Goal: Task Accomplishment & Management: Manage account settings

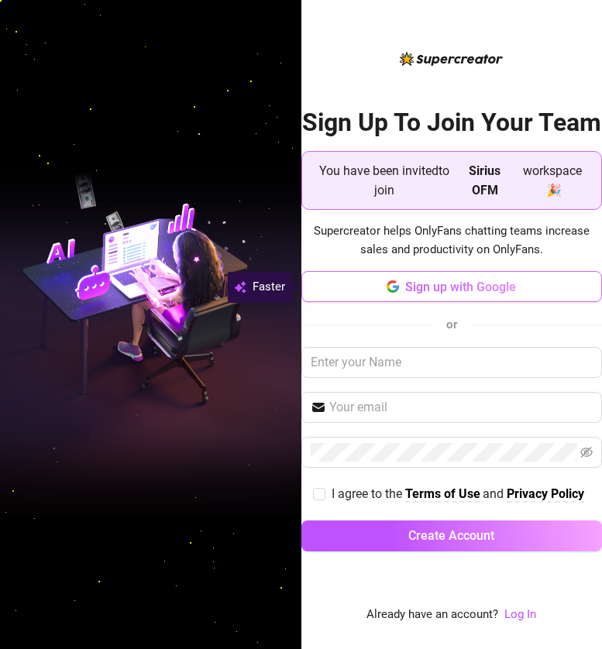
click at [447, 287] on span "Sign up with Google" at bounding box center [460, 286] width 111 height 15
click at [353, 287] on button "Sign up with Google" at bounding box center [451, 286] width 301 height 31
click at [353, 285] on button "Sign up with Google" at bounding box center [451, 286] width 301 height 31
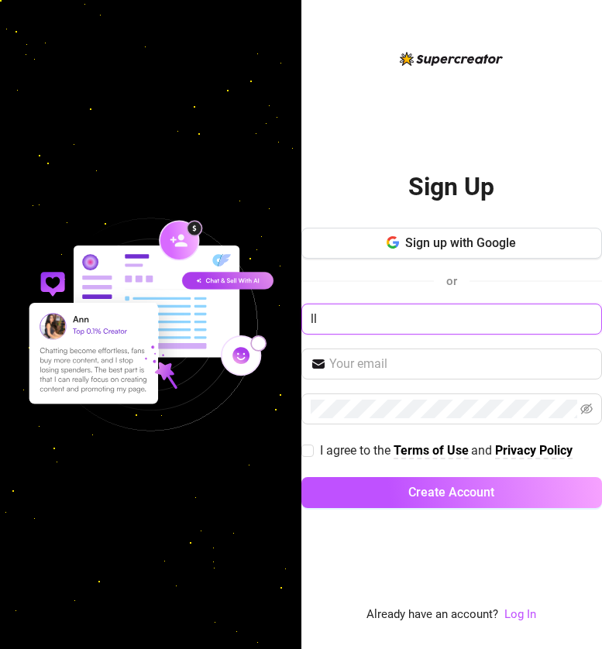
type input "lla"
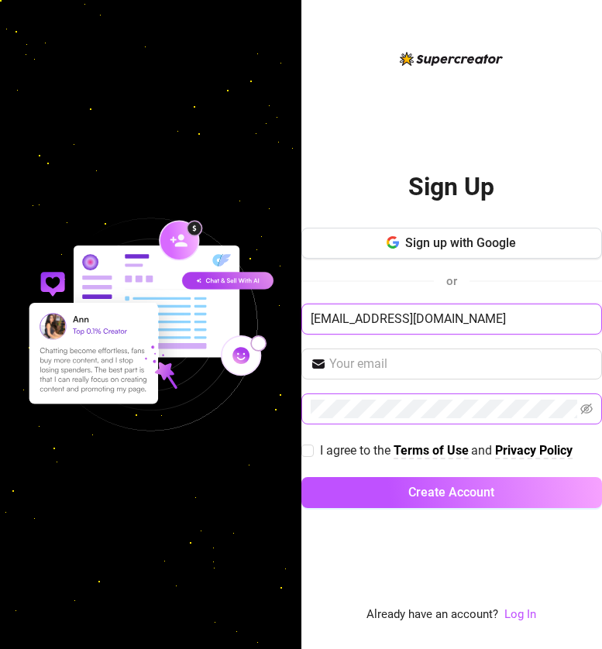
type input "[EMAIL_ADDRESS][DOMAIN_NAME]"
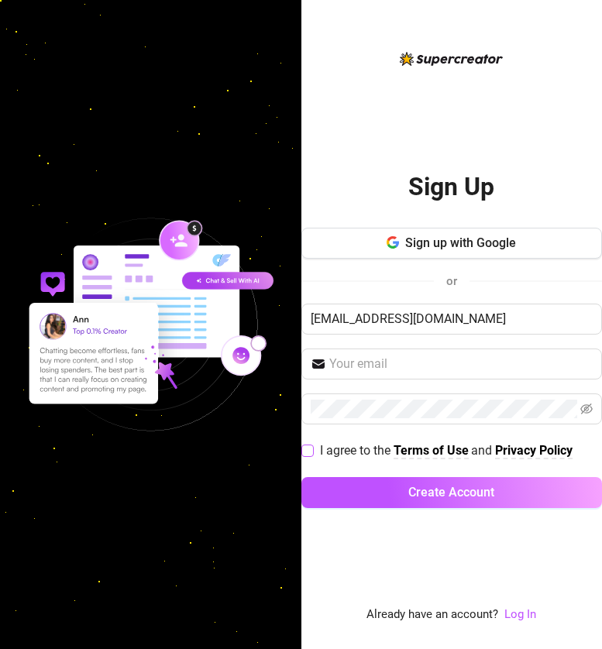
click at [309, 447] on input "I agree to the Terms of Use and Privacy Policy" at bounding box center [306, 449] width 11 height 11
checkbox input "true"
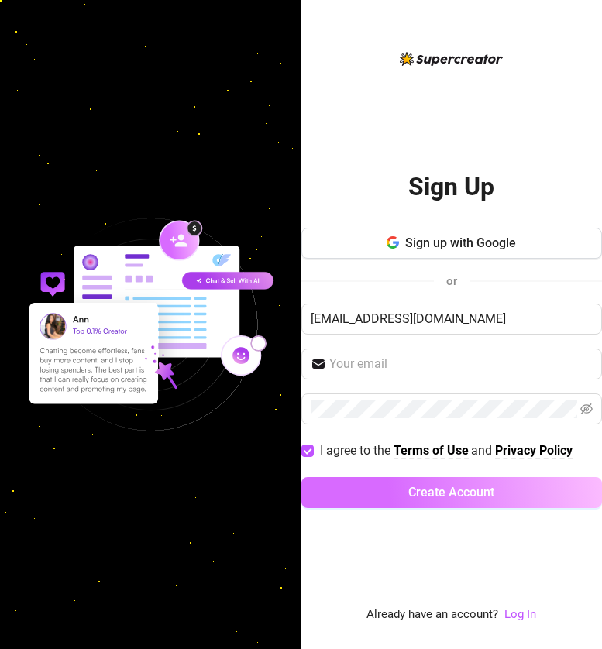
click at [372, 499] on button "Create Account" at bounding box center [451, 492] width 301 height 31
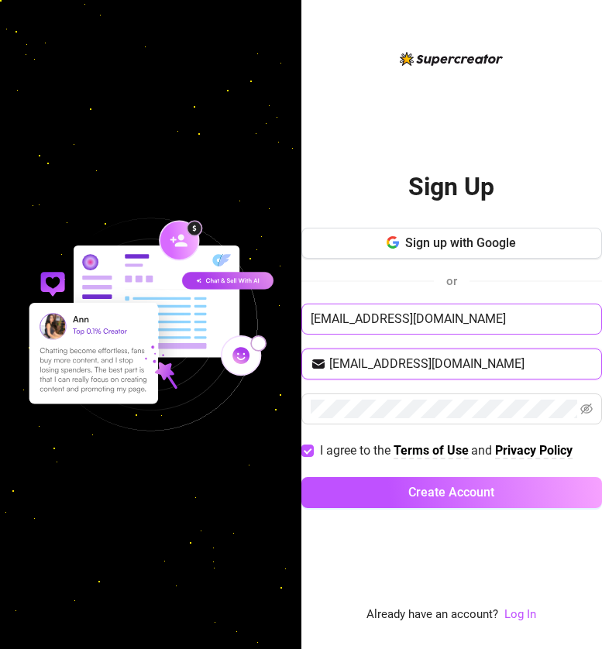
type input "[EMAIL_ADDRESS][DOMAIN_NAME]"
click at [412, 316] on input "[EMAIL_ADDRESS][DOMAIN_NAME]" at bounding box center [451, 318] width 301 height 31
click at [449, 324] on input "[EMAIL_ADDRESS][DOMAIN_NAME]" at bounding box center [451, 318] width 301 height 31
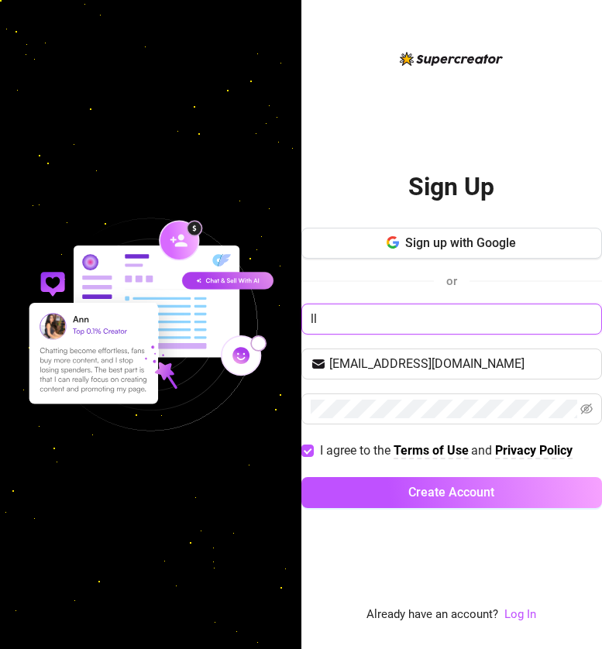
type input "l"
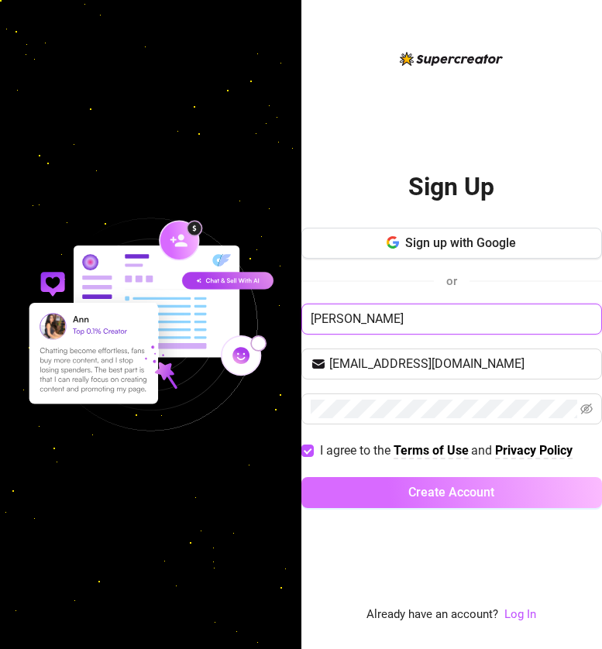
type input "[PERSON_NAME]"
click at [495, 493] on button "Create Account" at bounding box center [451, 492] width 301 height 31
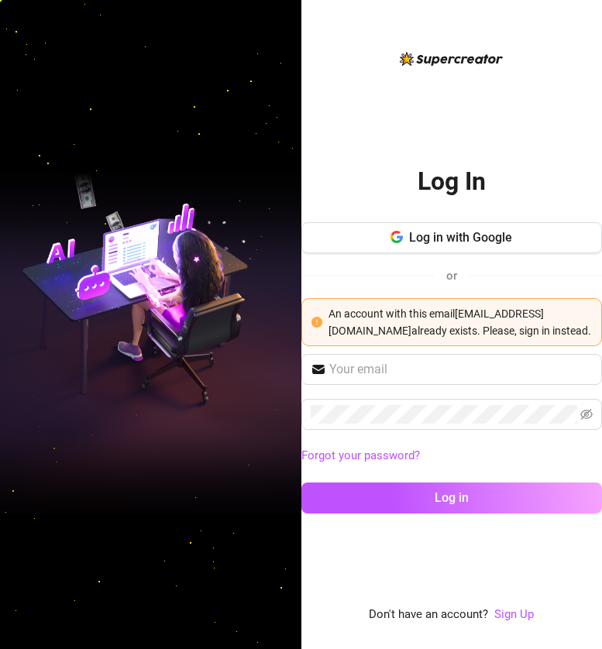
click at [476, 540] on div "Log In Log in with Google or An account with this email [EMAIL_ADDRESS][DOMAIN_…" at bounding box center [451, 337] width 301 height 574
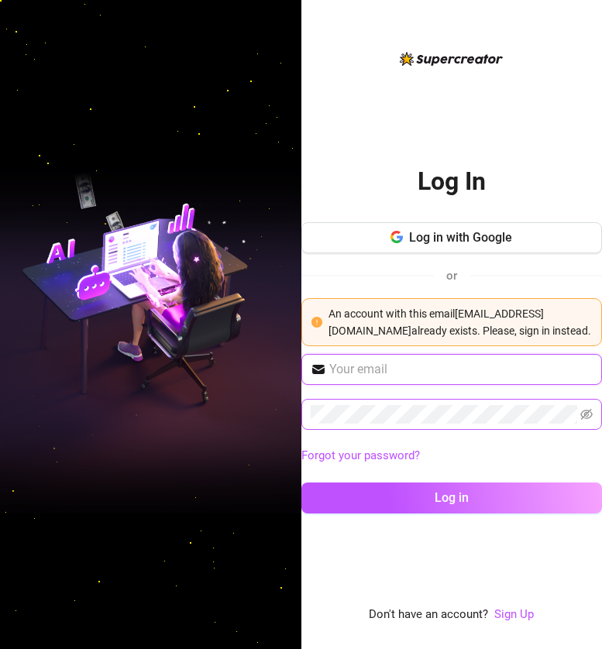
type input "[EMAIL_ADDRESS][DOMAIN_NAME]"
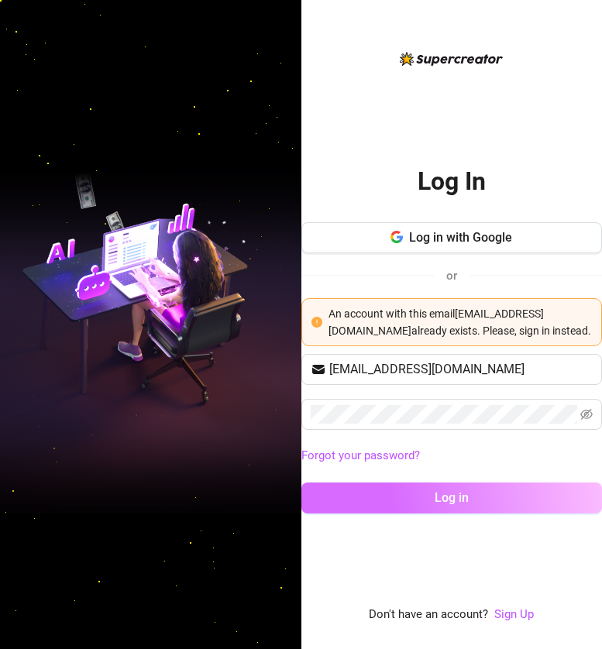
click at [433, 513] on button "Log in" at bounding box center [451, 497] width 301 height 31
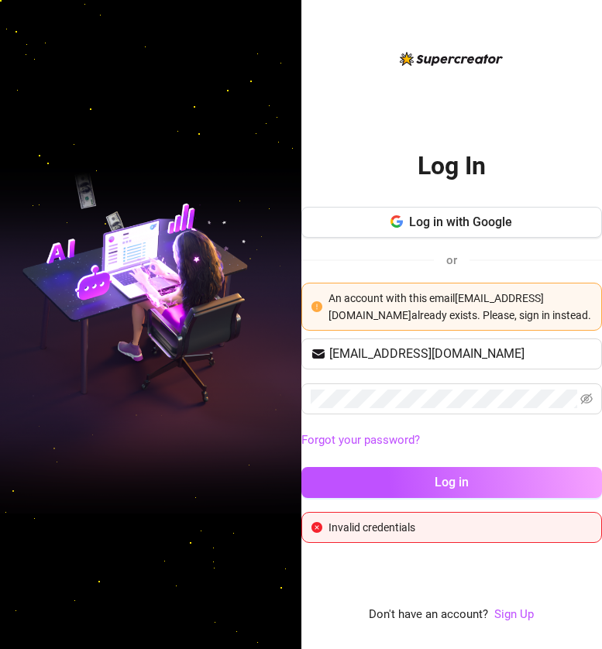
click at [434, 321] on div "An account with this email llaulita9@gmail.com already exists. Please, sign in …" at bounding box center [460, 307] width 264 height 34
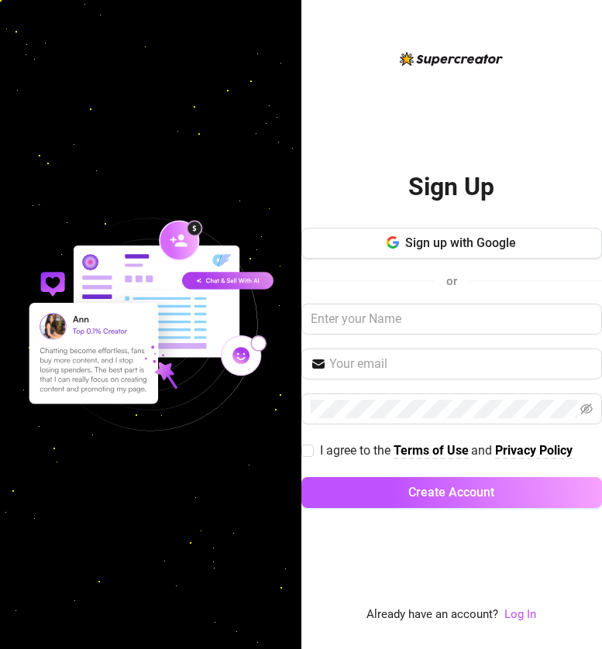
drag, startPoint x: 489, startPoint y: 244, endPoint x: 471, endPoint y: 379, distance: 136.6
click at [471, 379] on div "Sign up with Google or I agree to the Terms of Use and Privacy Policy Create Ac…" at bounding box center [451, 375] width 301 height 294
click at [450, 338] on div "Sign up with Google or I agree to the Terms of Use and Privacy Policy Create Ac…" at bounding box center [451, 375] width 301 height 294
click at [450, 329] on input "text" at bounding box center [451, 318] width 301 height 31
type input "[EMAIL_ADDRESS][DOMAIN_NAME]"
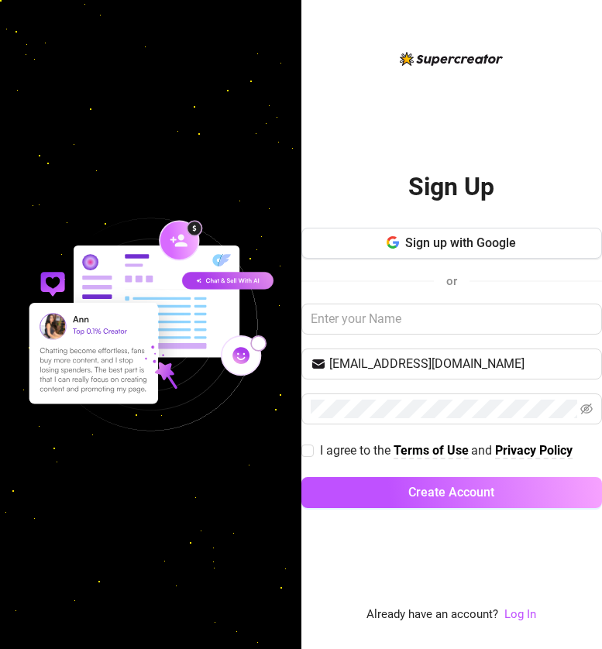
click at [452, 427] on div "Sign up with Google or llaulita9@gmail.com I agree to the Terms of Use and Priv…" at bounding box center [451, 375] width 301 height 294
click at [309, 447] on input "I agree to the Terms of Use and Privacy Policy" at bounding box center [306, 449] width 11 height 11
checkbox input "true"
click at [506, 616] on link "Log In" at bounding box center [520, 614] width 32 height 14
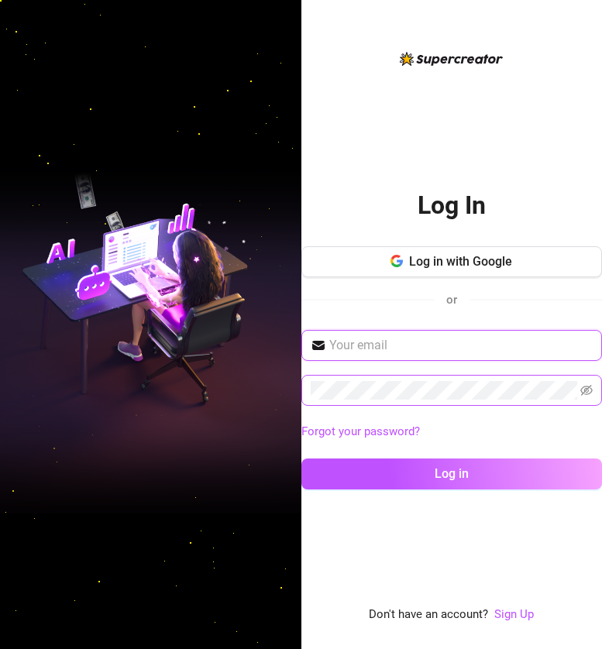
type input "[EMAIL_ADDRESS][DOMAIN_NAME]"
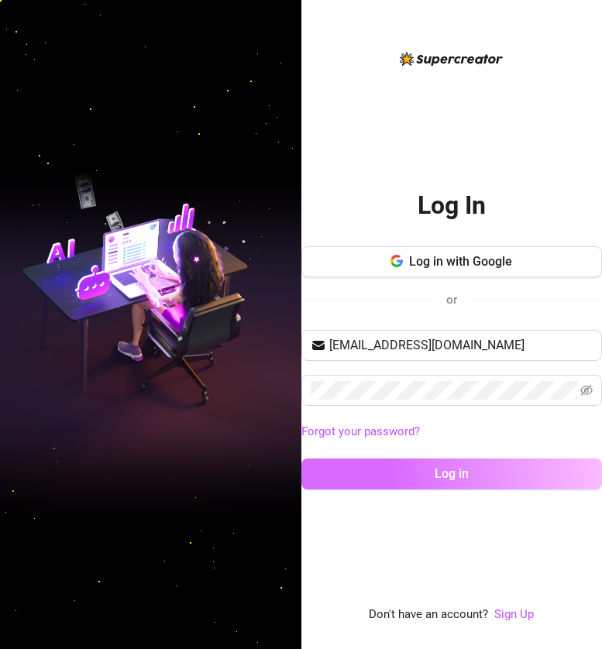
click at [355, 462] on button "Log in" at bounding box center [451, 473] width 301 height 31
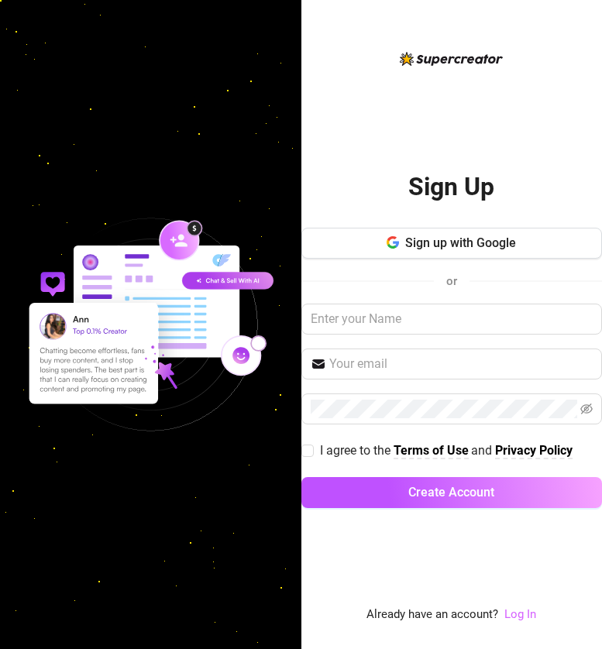
click at [516, 608] on link "Log In" at bounding box center [520, 614] width 32 height 14
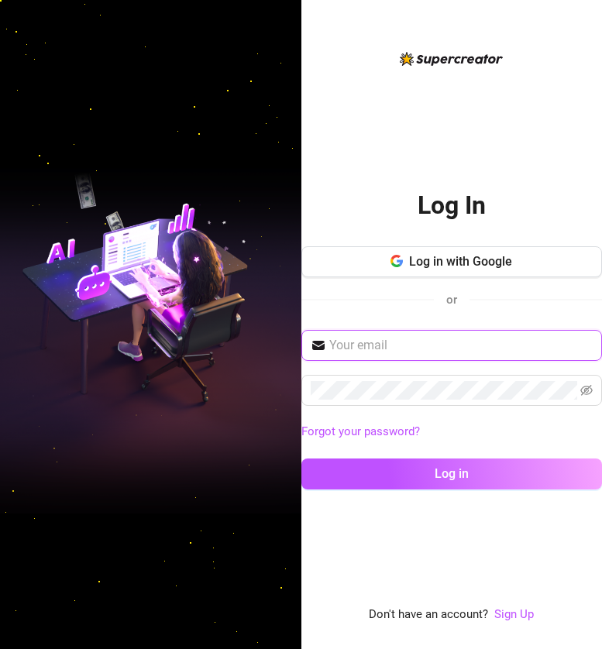
type input "[EMAIL_ADDRESS][DOMAIN_NAME]"
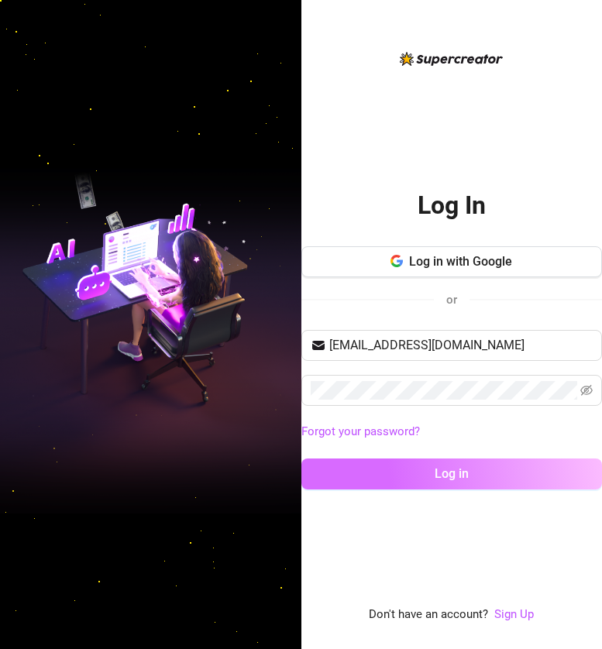
click at [397, 475] on button "Log in" at bounding box center [451, 473] width 301 height 31
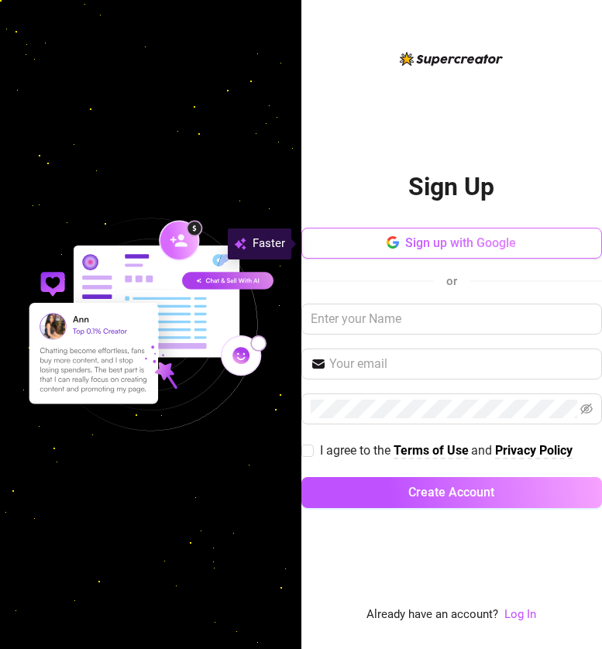
click at [484, 243] on span "Sign up with Google" at bounding box center [460, 242] width 111 height 15
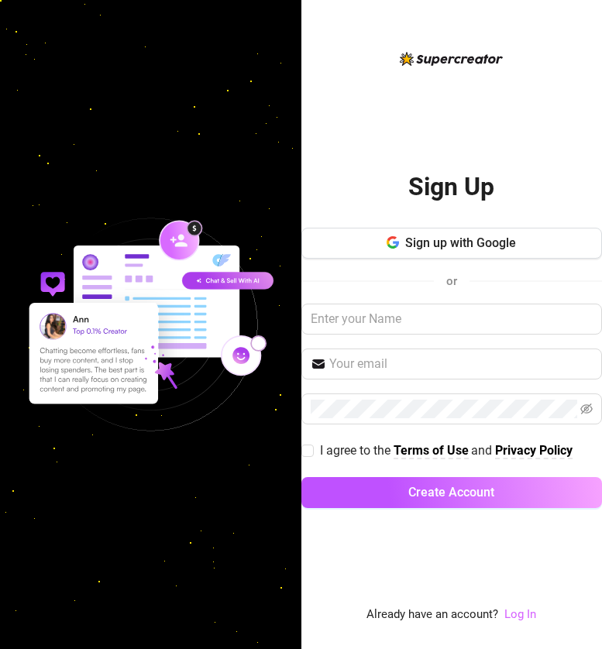
click at [516, 615] on link "Log In" at bounding box center [520, 614] width 32 height 14
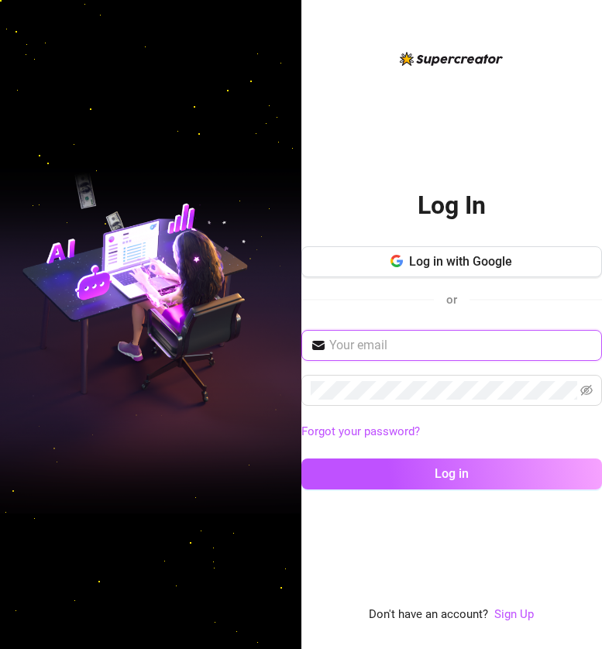
type input "llaulita9@gmail.com"
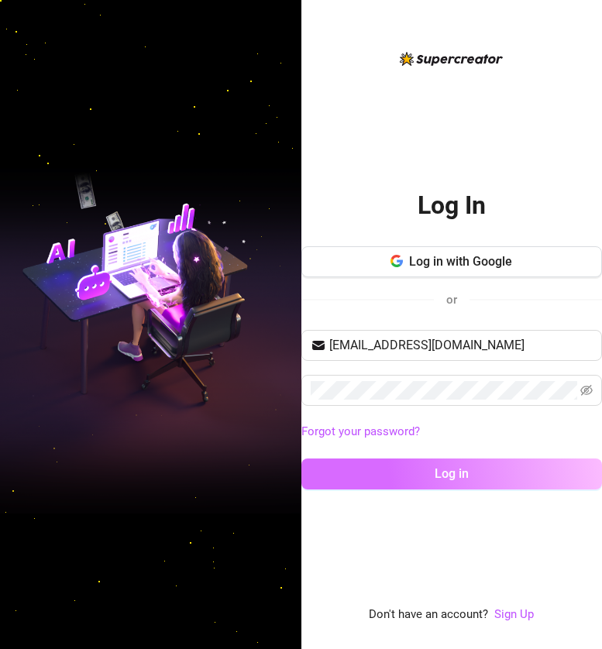
click at [455, 486] on button "Log in" at bounding box center [451, 473] width 301 height 31
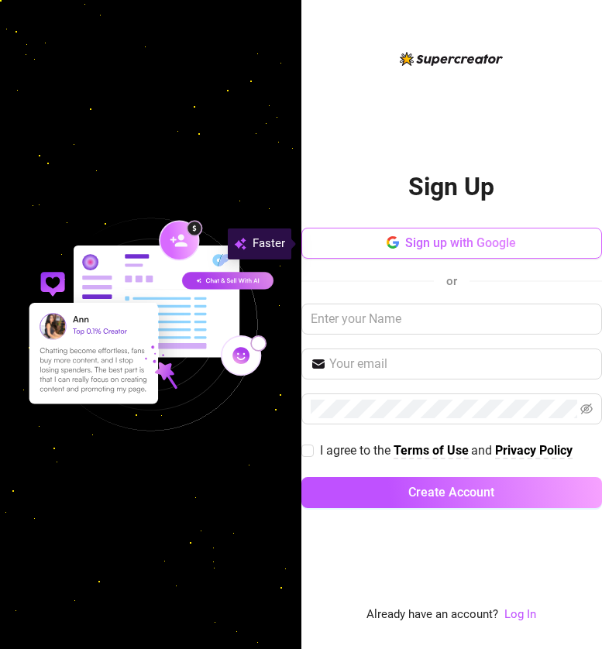
click at [437, 247] on span "Sign up with Google" at bounding box center [460, 242] width 111 height 15
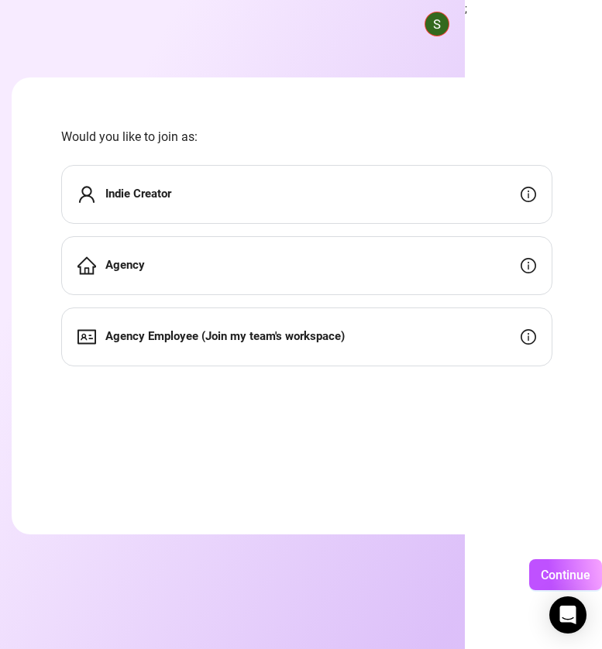
scroll to position [0, 173]
click at [425, 24] on img at bounding box center [436, 23] width 23 height 23
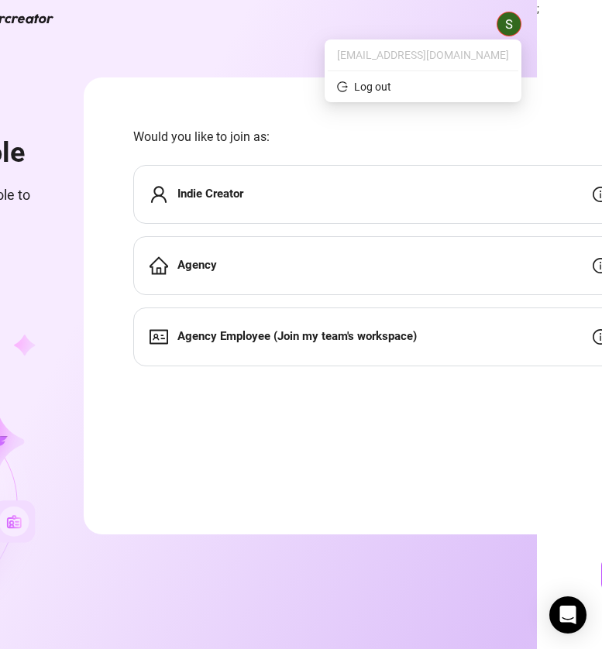
scroll to position [0, 0]
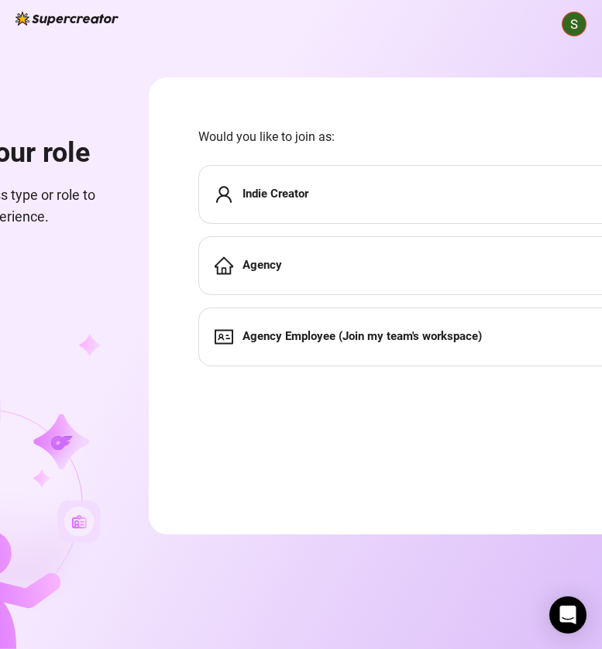
drag, startPoint x: 479, startPoint y: 348, endPoint x: 500, endPoint y: 408, distance: 63.2
click at [500, 408] on form "Would you like to join as: Indie Creator Agency Agency Employee (Join my team's…" at bounding box center [444, 305] width 590 height 457
click at [581, 22] on img at bounding box center [573, 23] width 23 height 23
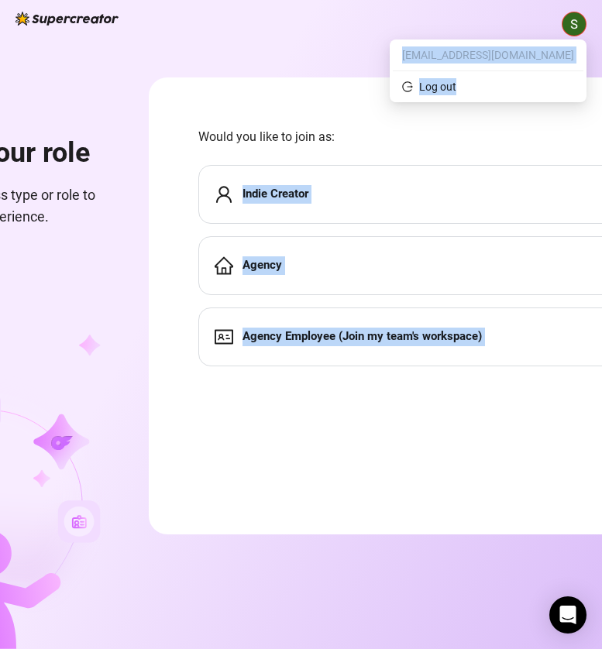
drag, startPoint x: 517, startPoint y: 99, endPoint x: 499, endPoint y: 170, distance: 72.9
click at [499, 170] on body "Choose your role Define your business type or role to customize your experience…" at bounding box center [301, 324] width 602 height 649
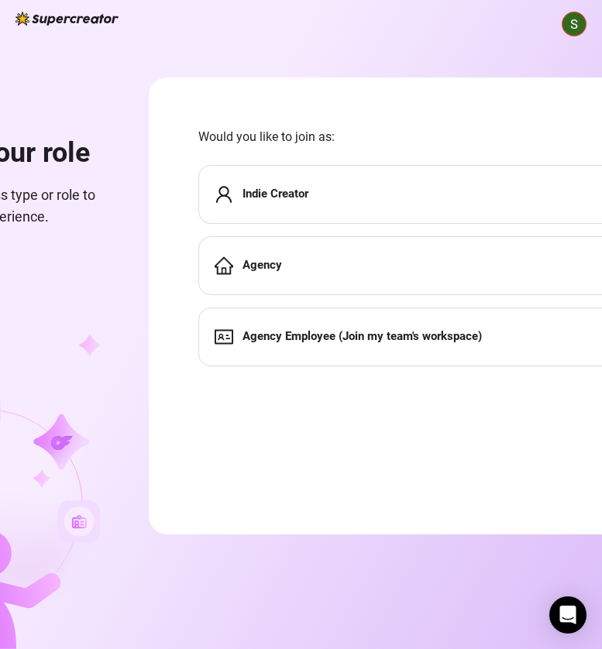
click at [366, 336] on strong "Agency Employee (Join my team's workspace)" at bounding box center [361, 336] width 239 height 14
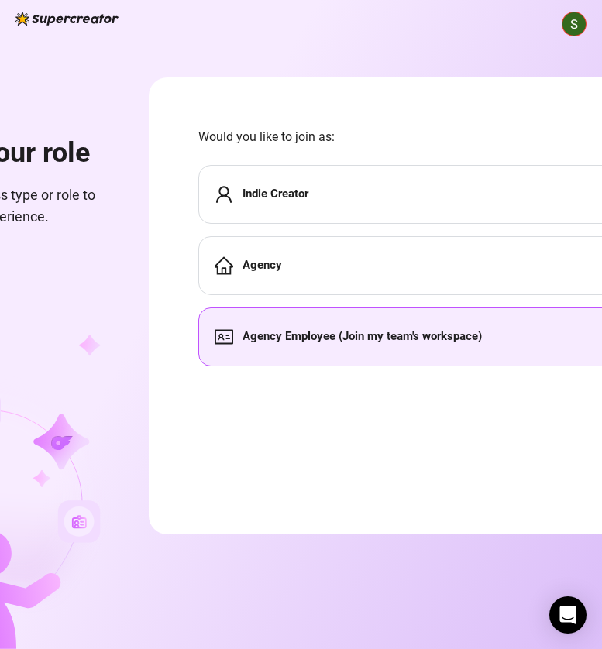
click at [366, 337] on strong "Agency Employee (Join my team's workspace)" at bounding box center [361, 336] width 239 height 14
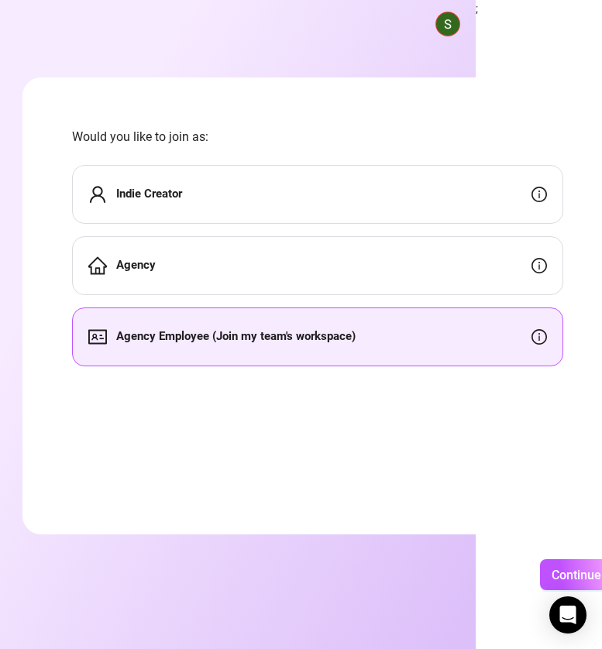
scroll to position [0, 132]
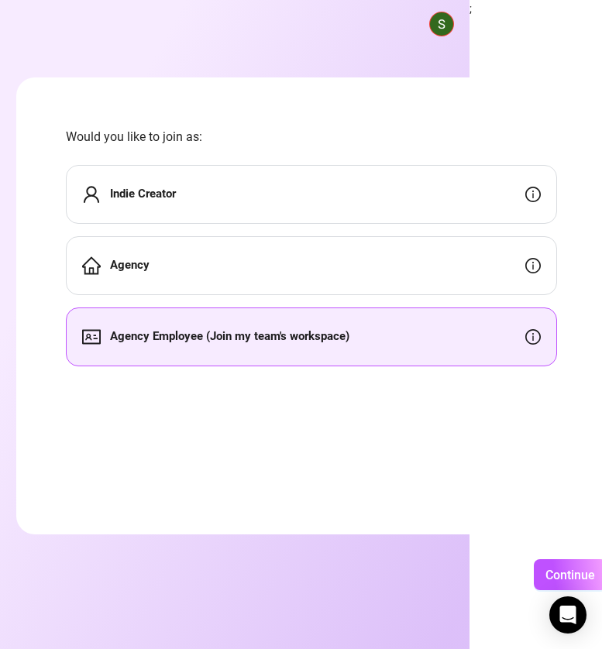
click at [349, 333] on strong "Agency Employee (Join my team's workspace)" at bounding box center [229, 336] width 239 height 14
click at [581, 573] on span "Continue" at bounding box center [570, 574] width 50 height 15
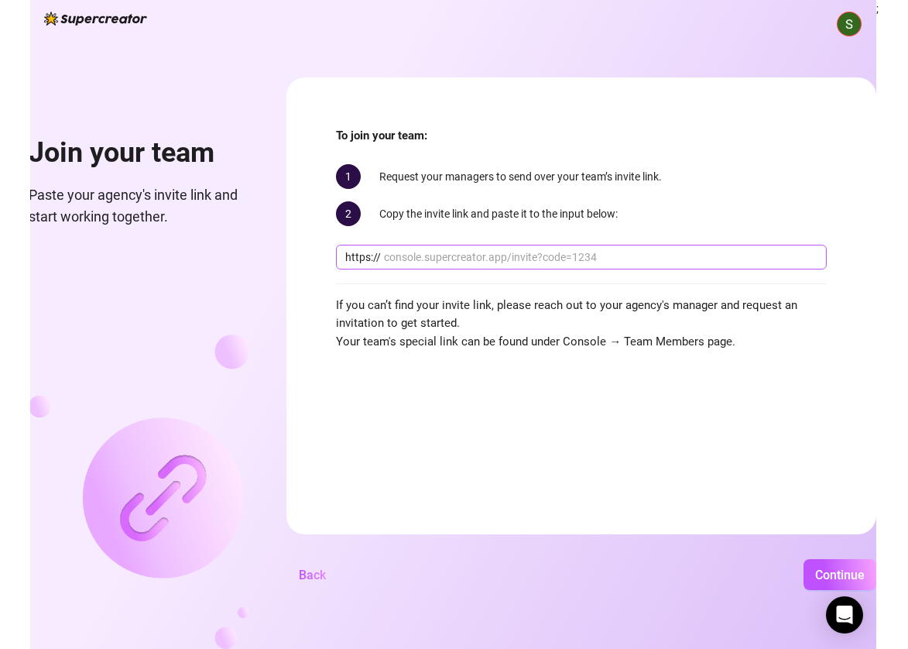
scroll to position [0, 0]
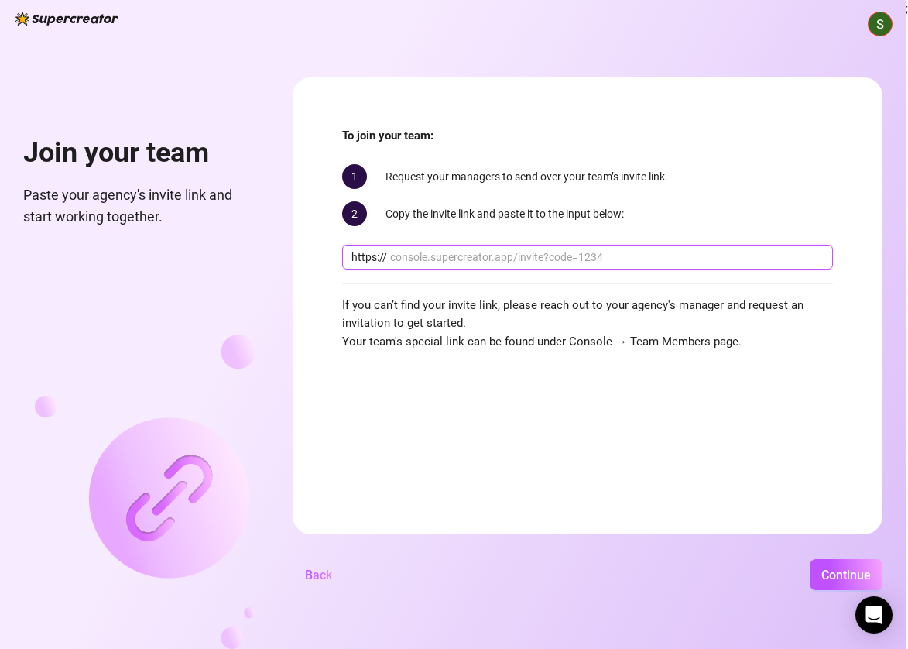
paste input "console.supercreator.app/invite?code=P2UkEDX5VERZgydKxVqwrkq78EM2&workspace=Sir…"
type input "console.supercreator.app/invite?code=P2UkEDX5VERZgydKxVqwrkq78EM2&workspace=Sir…"
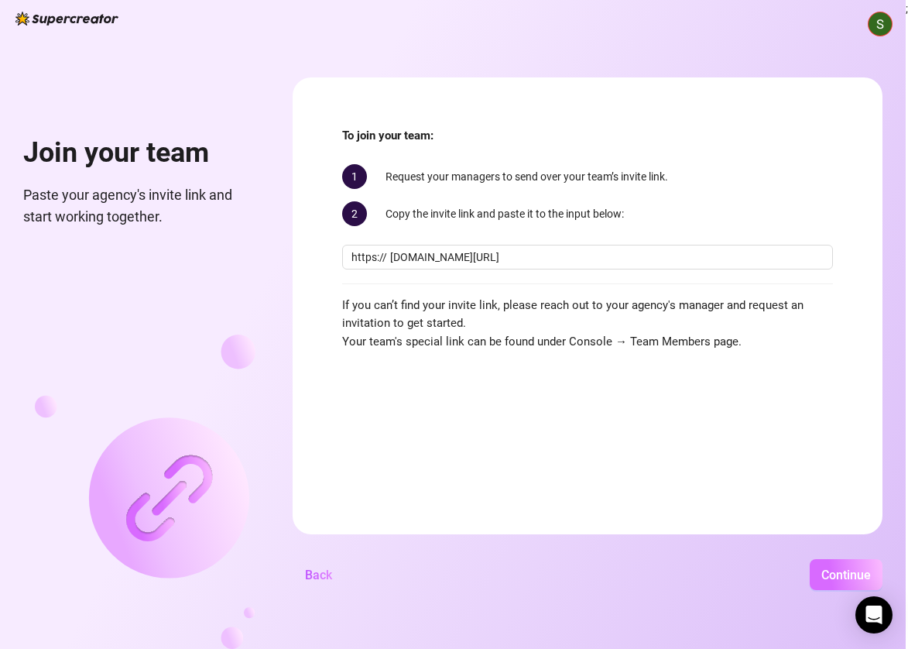
click at [601, 571] on span "Continue" at bounding box center [846, 574] width 50 height 15
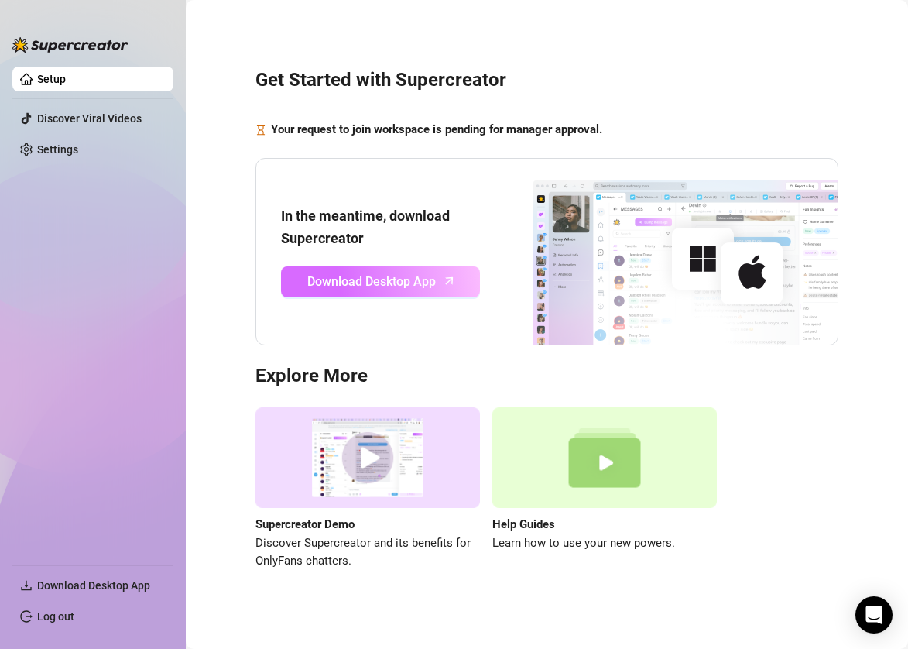
click at [434, 284] on span "Download Desktop App" at bounding box center [371, 281] width 129 height 19
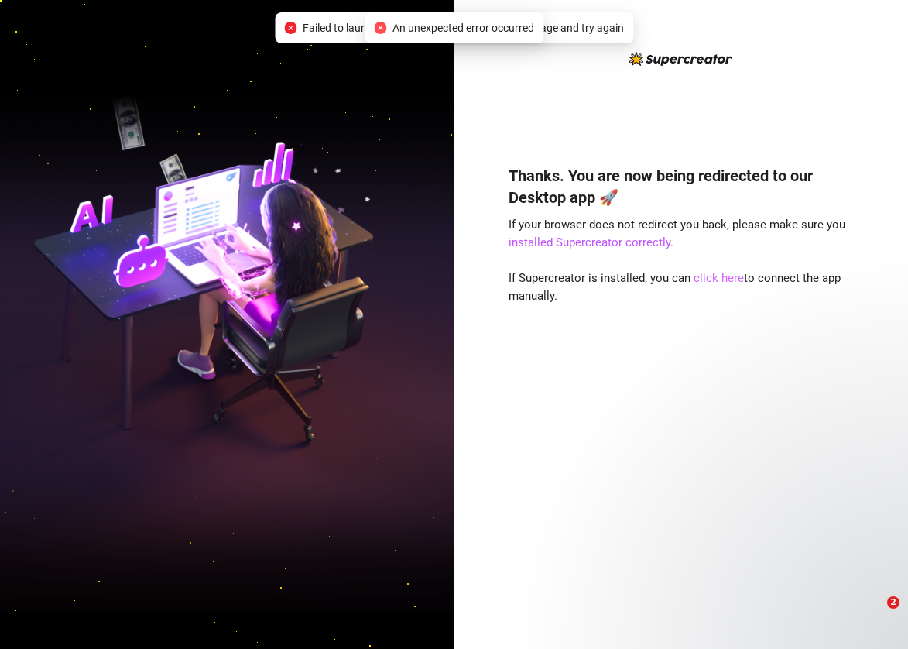
click at [719, 275] on link "click here" at bounding box center [719, 278] width 50 height 14
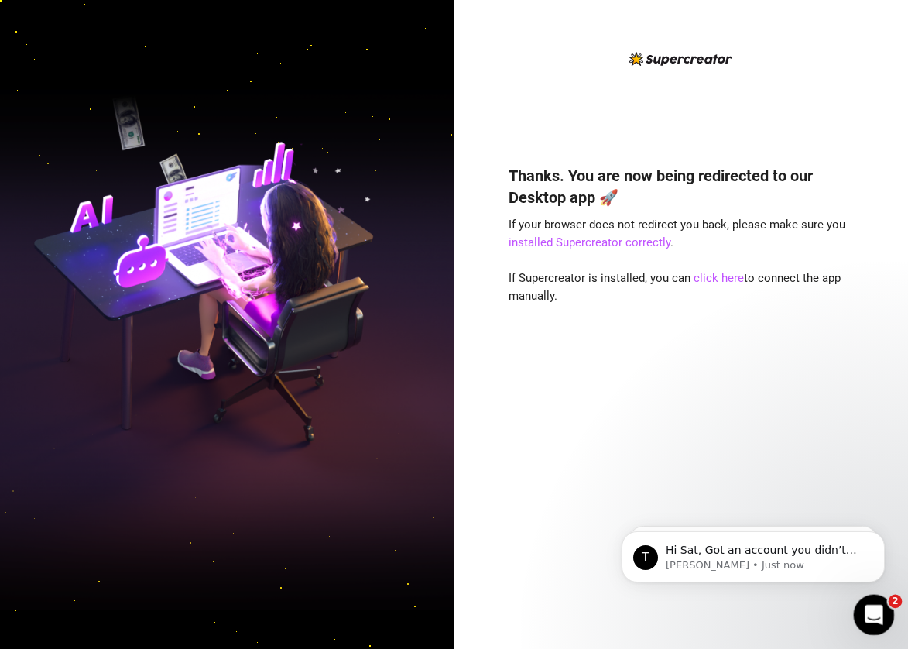
click at [883, 616] on div "Open Intercom Messenger" at bounding box center [871, 612] width 51 height 51
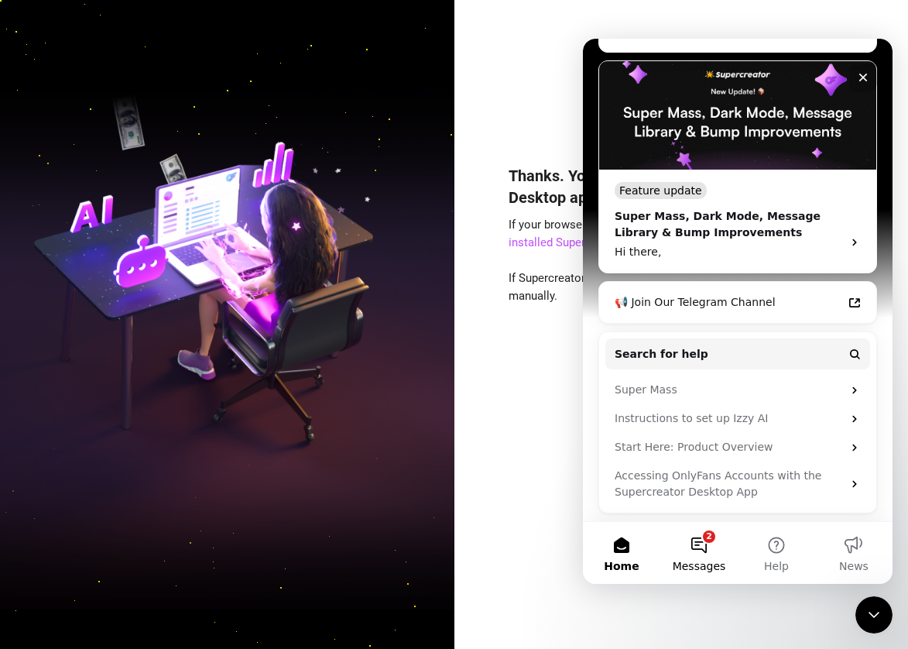
scroll to position [227, 0]
click at [699, 554] on button "2 Messages" at bounding box center [698, 553] width 77 height 62
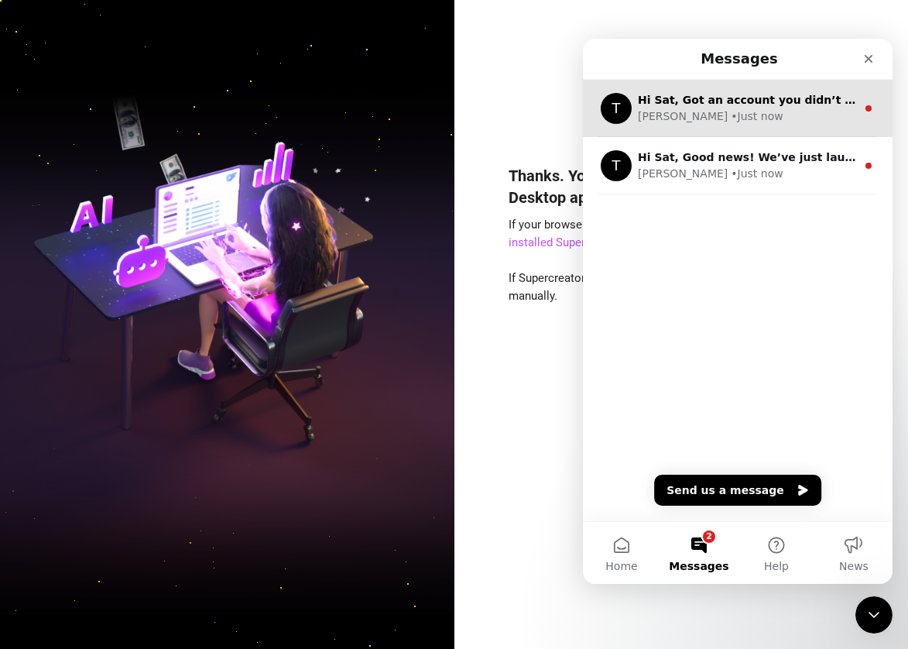
click at [724, 122] on div "Tanya • Just now" at bounding box center [747, 116] width 218 height 16
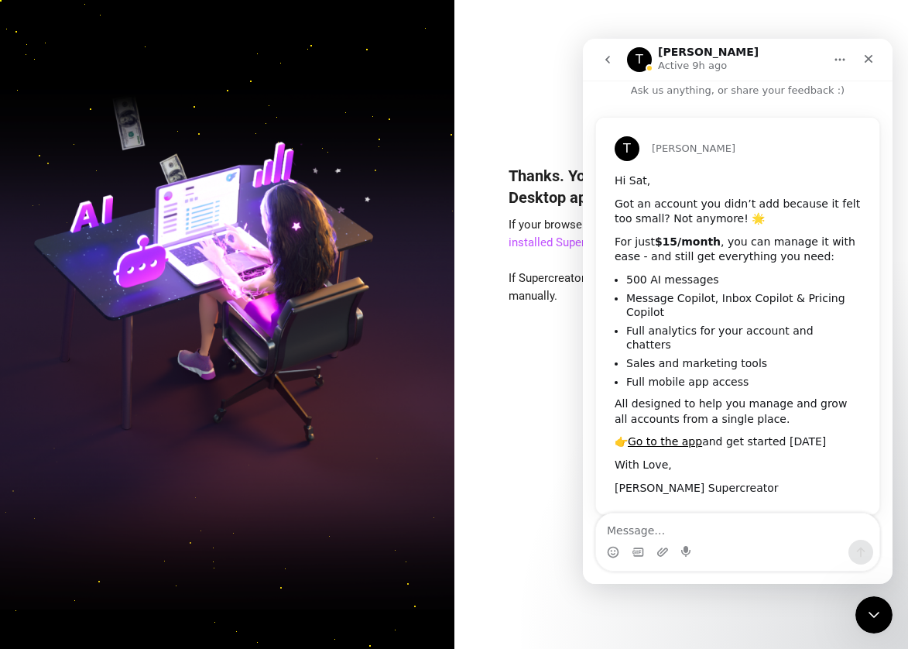
scroll to position [10, 0]
click at [611, 61] on icon "go back" at bounding box center [608, 59] width 12 height 12
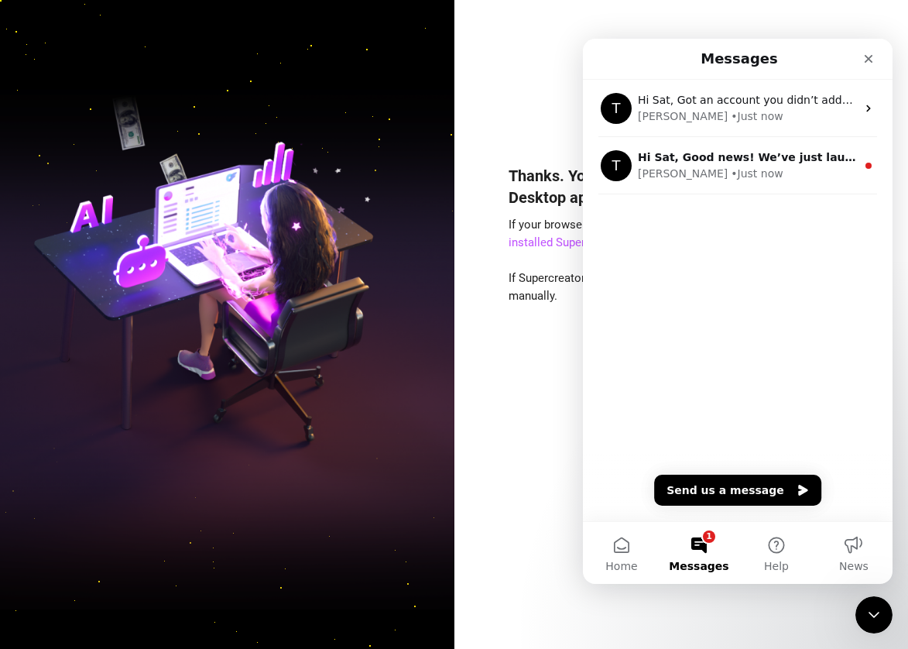
scroll to position [0, 0]
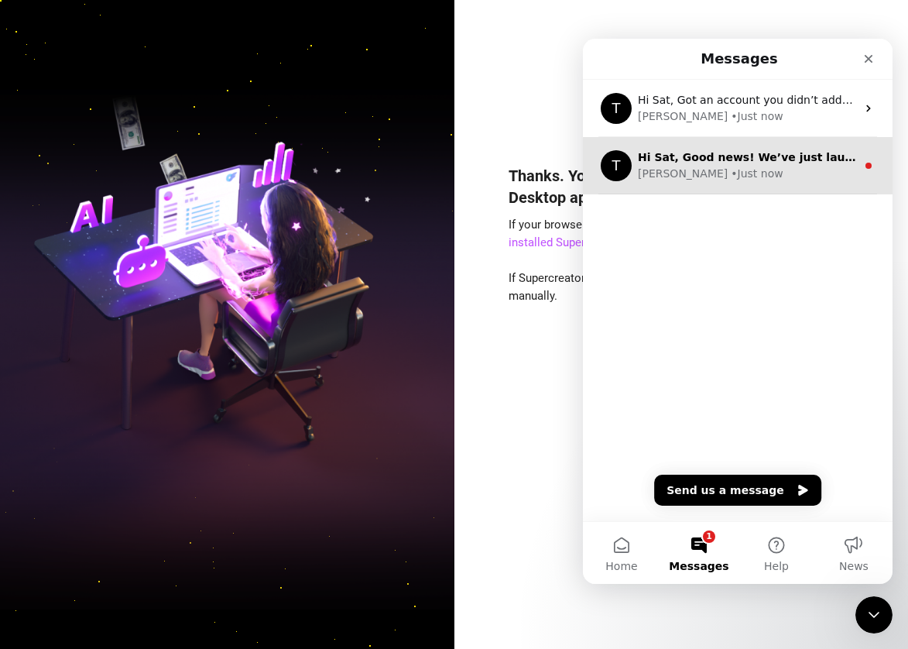
click at [701, 164] on div "Hi Sat, Good news! We’ve just launched our Referral Program 🚀 Invite your frien…" at bounding box center [747, 157] width 218 height 16
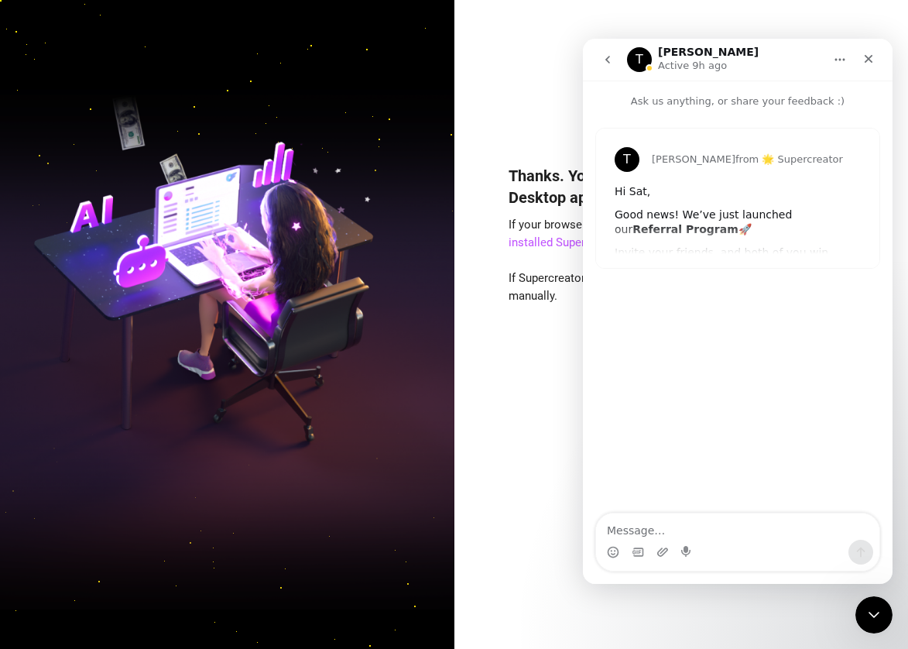
drag, startPoint x: 669, startPoint y: 234, endPoint x: 683, endPoint y: 125, distance: 109.3
click at [683, 125] on div "T Tanya from 🌟 Supercreator Hi Sat, Good news! We’ve just launched our Referral…" at bounding box center [738, 198] width 310 height 178
click at [513, 366] on div "Thanks. You are now being redirected to our Desktop app 🚀 If your browser does …" at bounding box center [681, 384] width 345 height 480
click at [551, 271] on span "If Supercreator is installed, you can click here to connect the app manually." at bounding box center [675, 287] width 332 height 33
click at [865, 60] on icon "Close" at bounding box center [868, 59] width 12 height 12
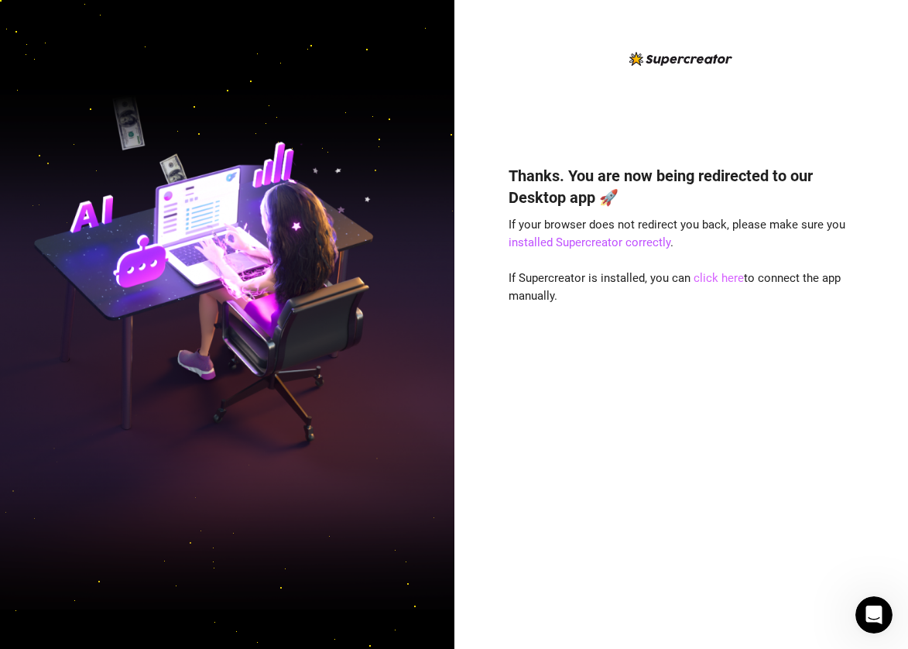
click at [724, 276] on link "click here" at bounding box center [719, 278] width 50 height 14
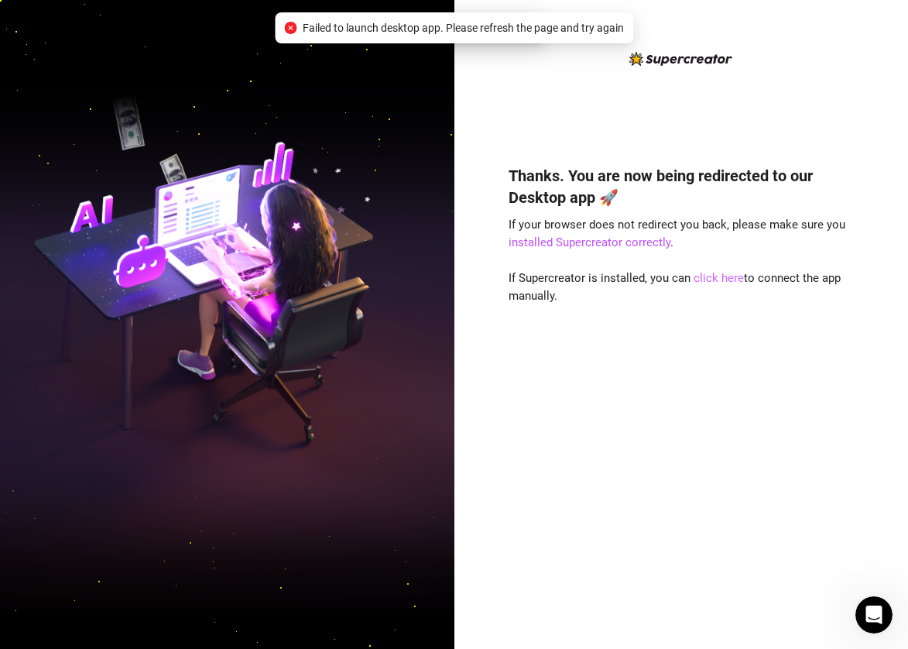
click at [696, 277] on link "click here" at bounding box center [719, 278] width 50 height 14
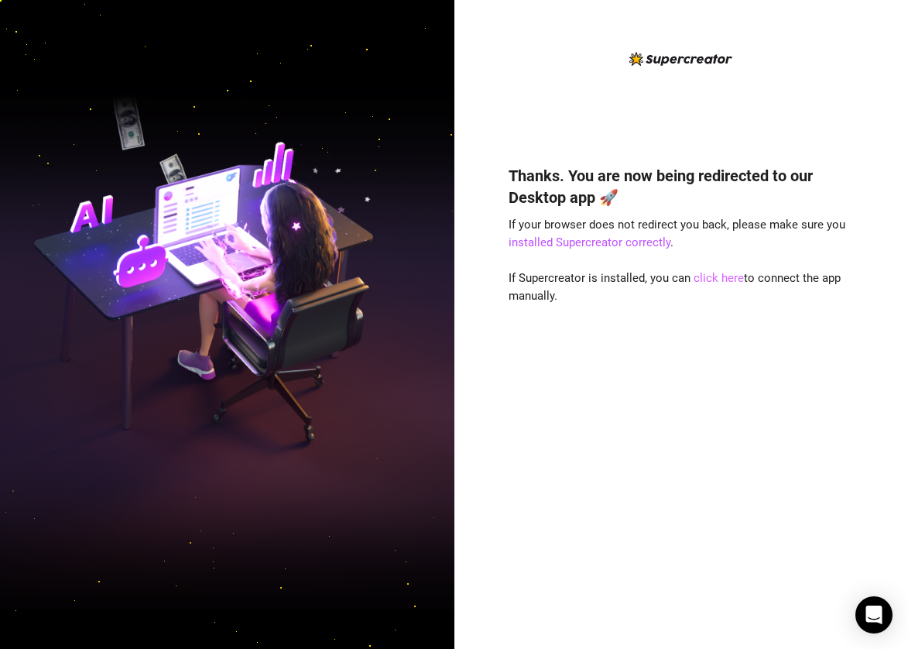
click at [714, 273] on link "click here" at bounding box center [719, 278] width 50 height 14
click at [722, 280] on link "click here" at bounding box center [719, 278] width 50 height 14
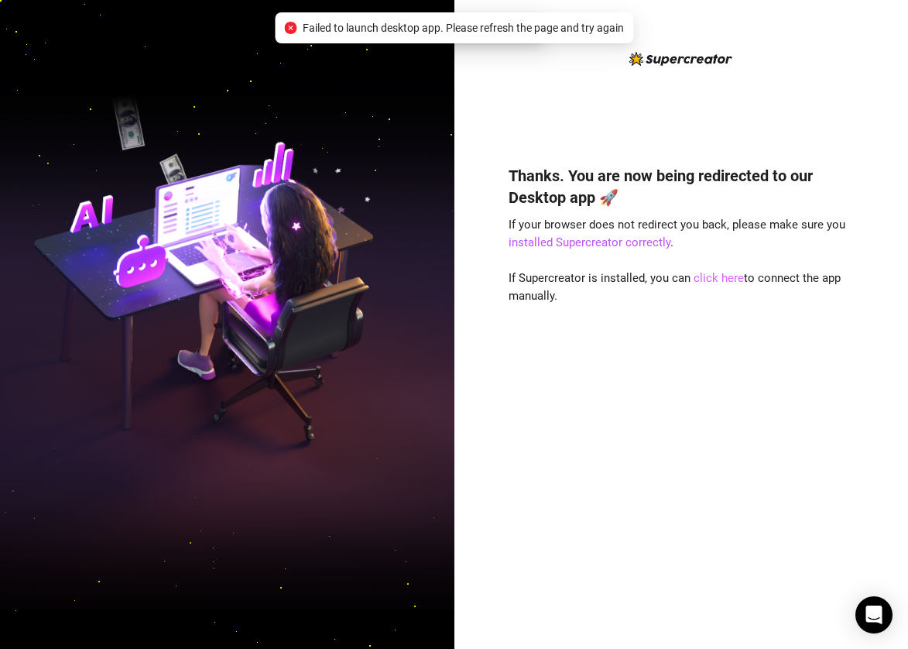
click at [716, 273] on link "click here" at bounding box center [719, 278] width 50 height 14
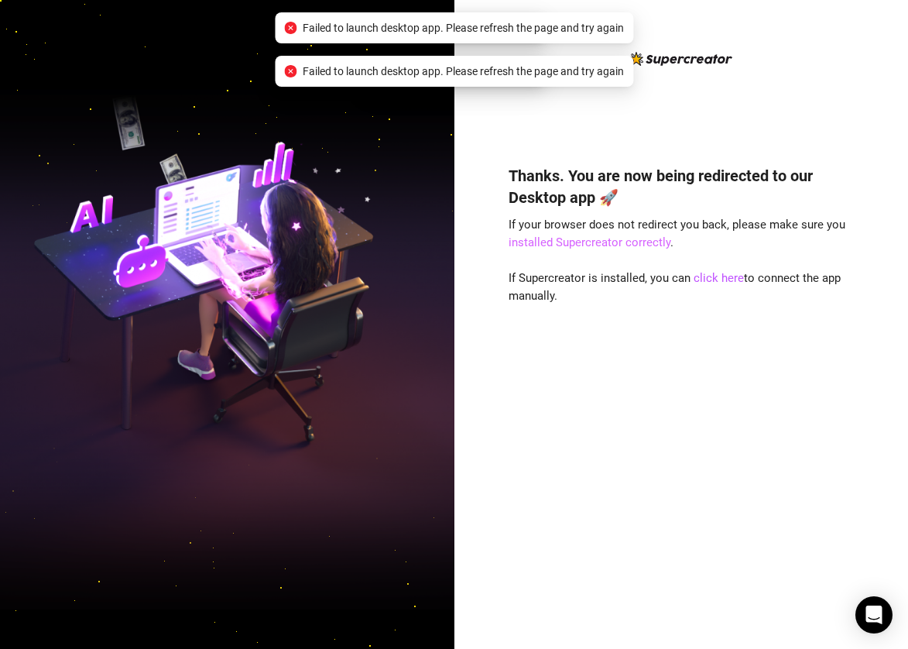
click at [633, 242] on link "installed Supercreator correctly" at bounding box center [590, 242] width 162 height 14
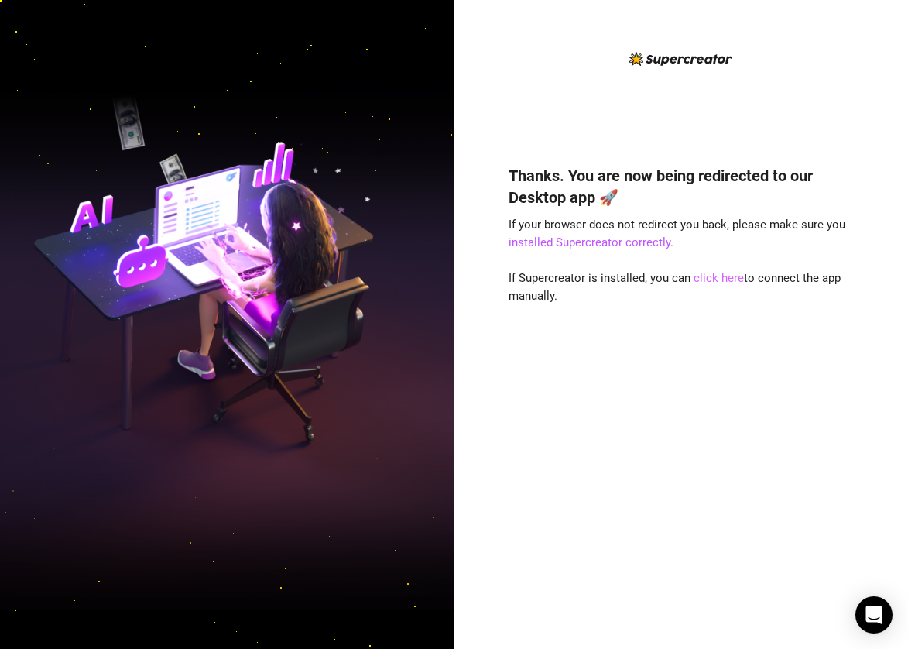
click at [708, 279] on link "click here" at bounding box center [719, 278] width 50 height 14
click at [612, 245] on link "installed Supercreator correctly" at bounding box center [590, 242] width 162 height 14
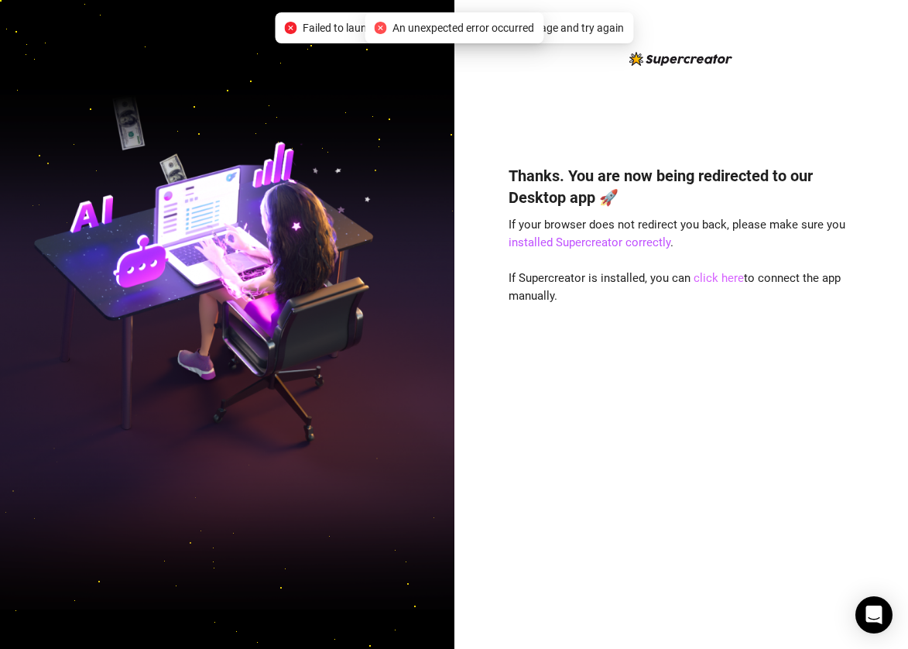
click at [727, 278] on link "click here" at bounding box center [719, 278] width 50 height 14
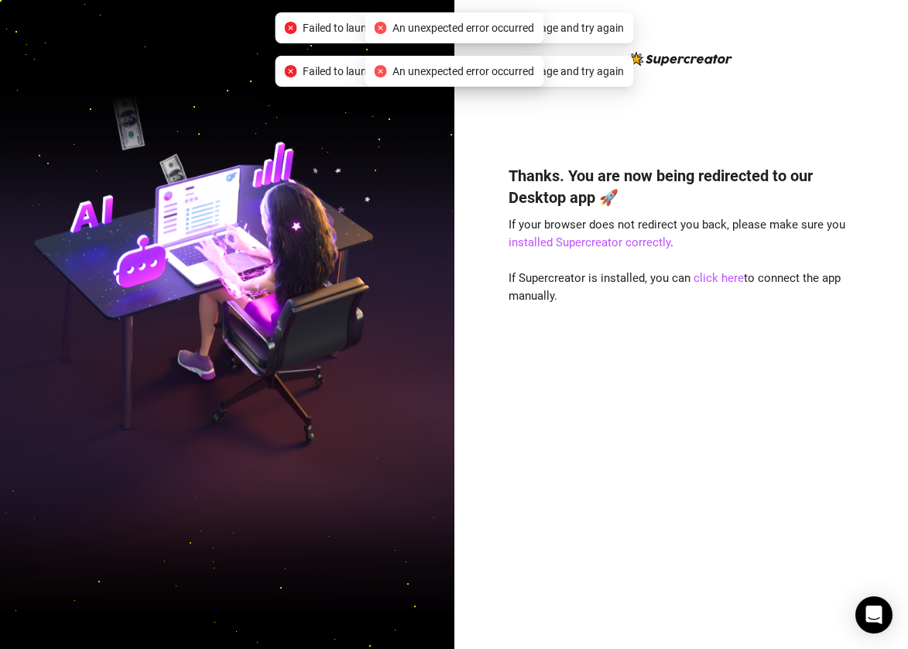
click at [555, 99] on div "Thanks. You are now being redirected to our Desktop app 🚀 If your browser does …" at bounding box center [681, 337] width 345 height 574
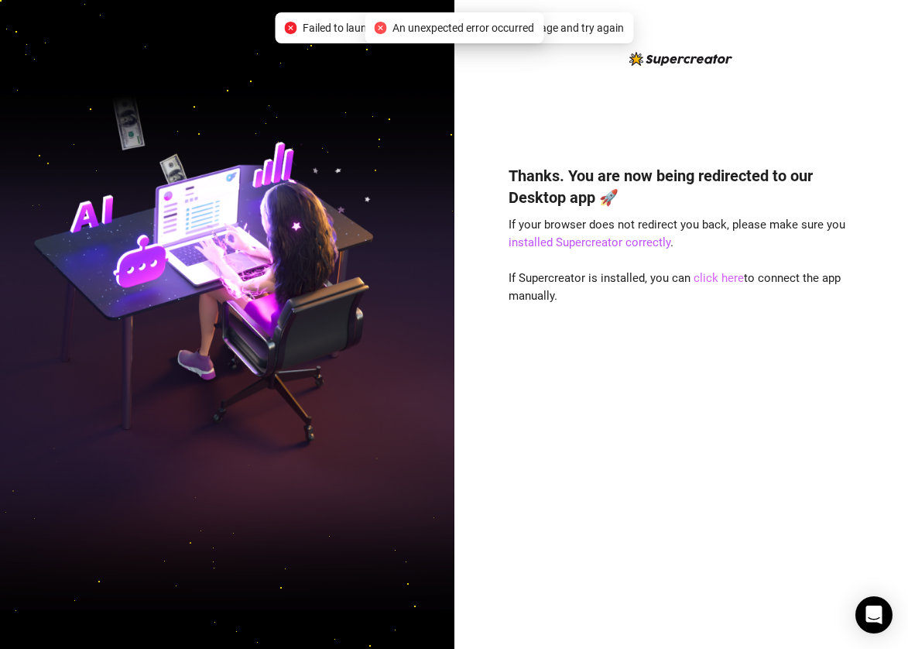
click at [710, 278] on link "click here" at bounding box center [719, 278] width 50 height 14
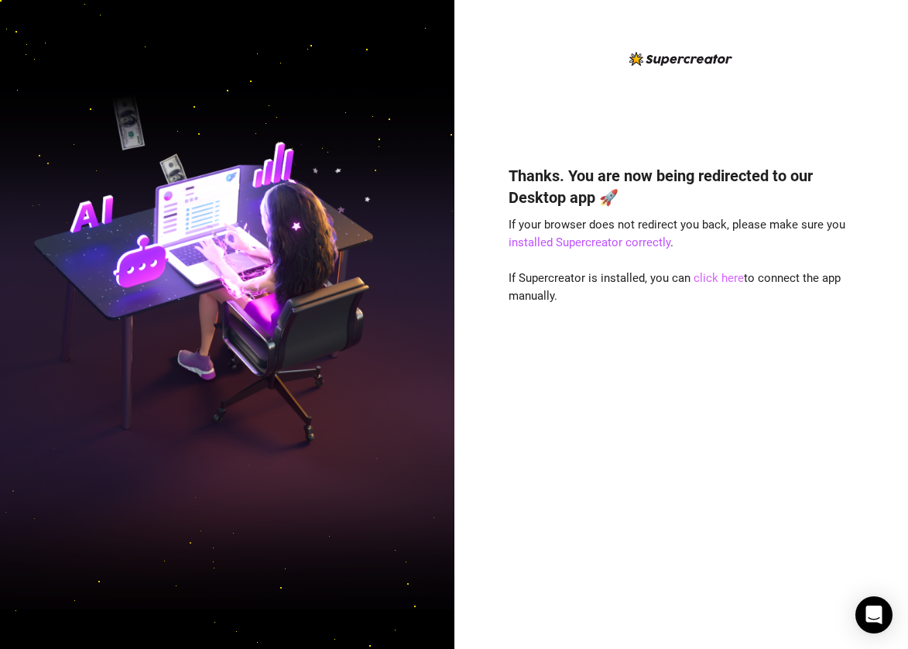
click at [711, 274] on link "click here" at bounding box center [719, 278] width 50 height 14
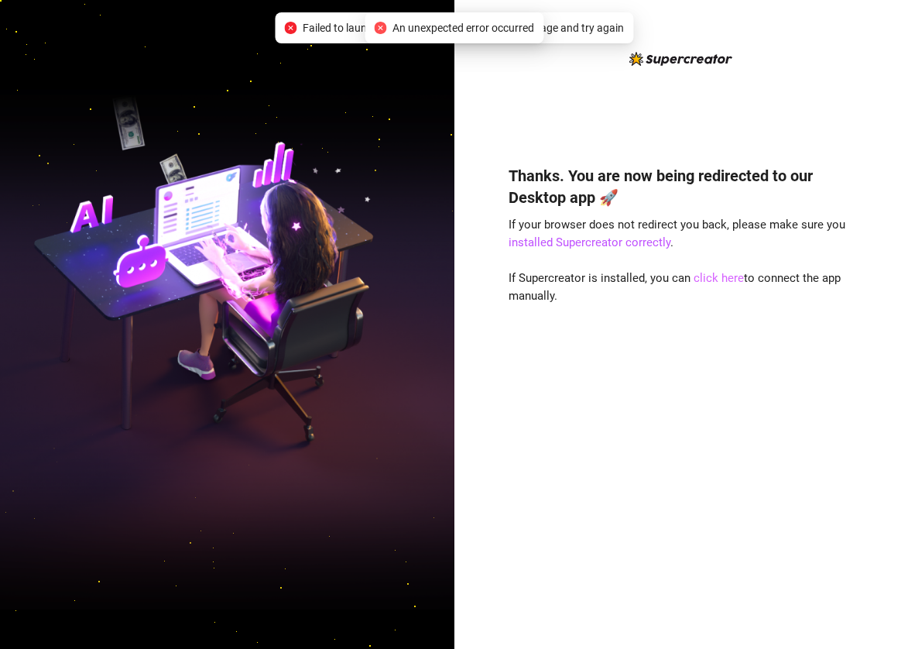
click at [706, 277] on link "click here" at bounding box center [719, 278] width 50 height 14
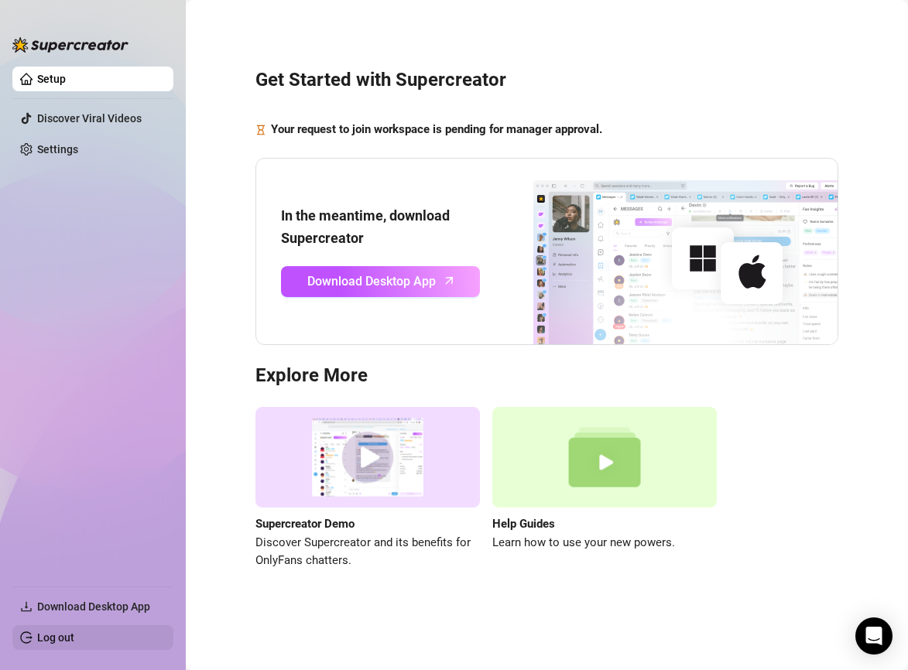
click at [49, 644] on link "Log out" at bounding box center [55, 638] width 37 height 12
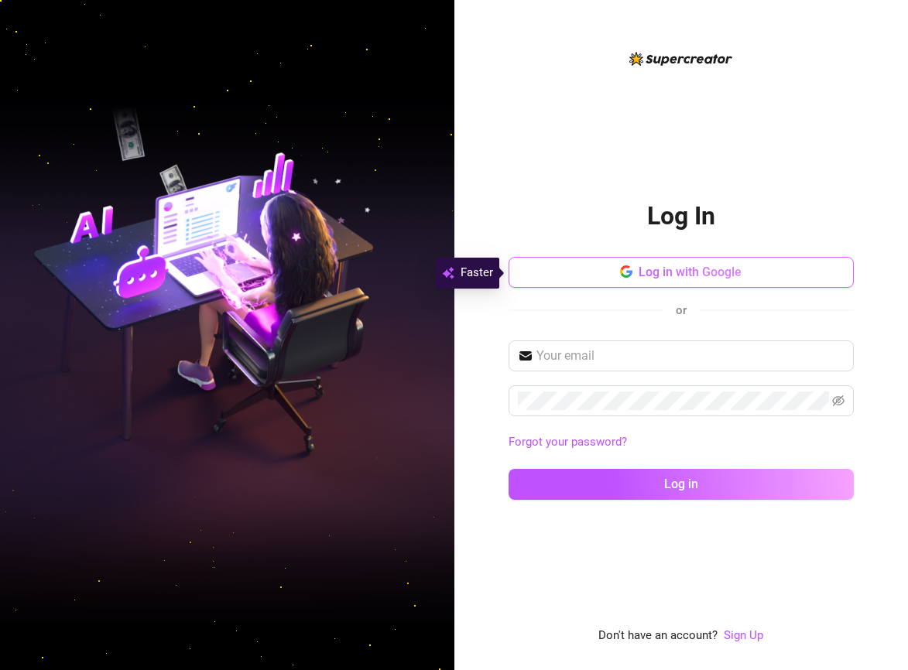
click at [701, 273] on span "Log in with Google" at bounding box center [690, 272] width 103 height 15
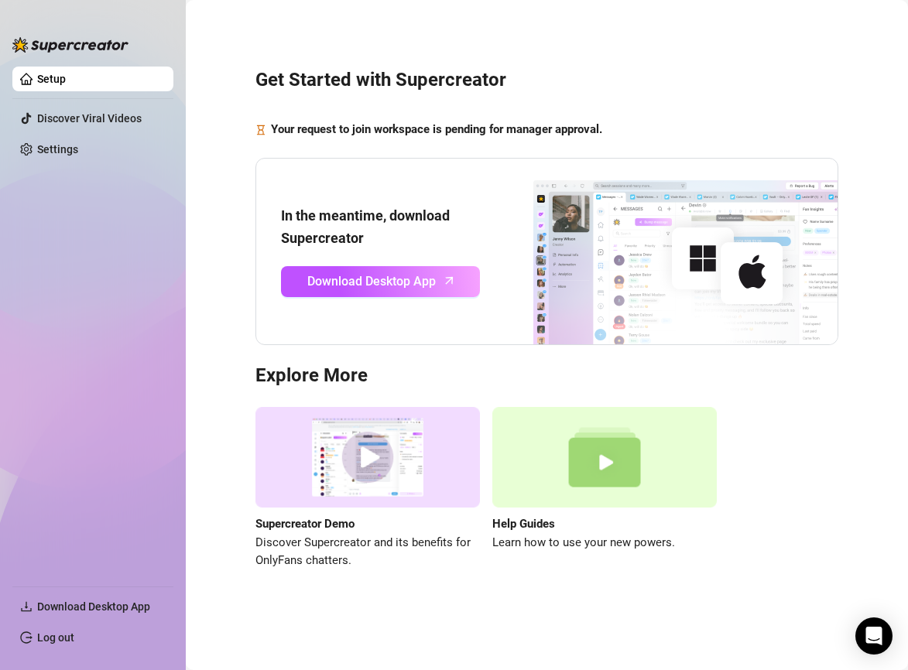
drag, startPoint x: 349, startPoint y: 277, endPoint x: 369, endPoint y: 256, distance: 28.5
click at [369, 256] on div "In the meantime, download Supercreator Download Desktop App" at bounding box center [380, 251] width 199 height 92
click at [381, 279] on span "Download Desktop App" at bounding box center [371, 281] width 129 height 19
